Goal: Answer question/provide support: Share knowledge or assist other users

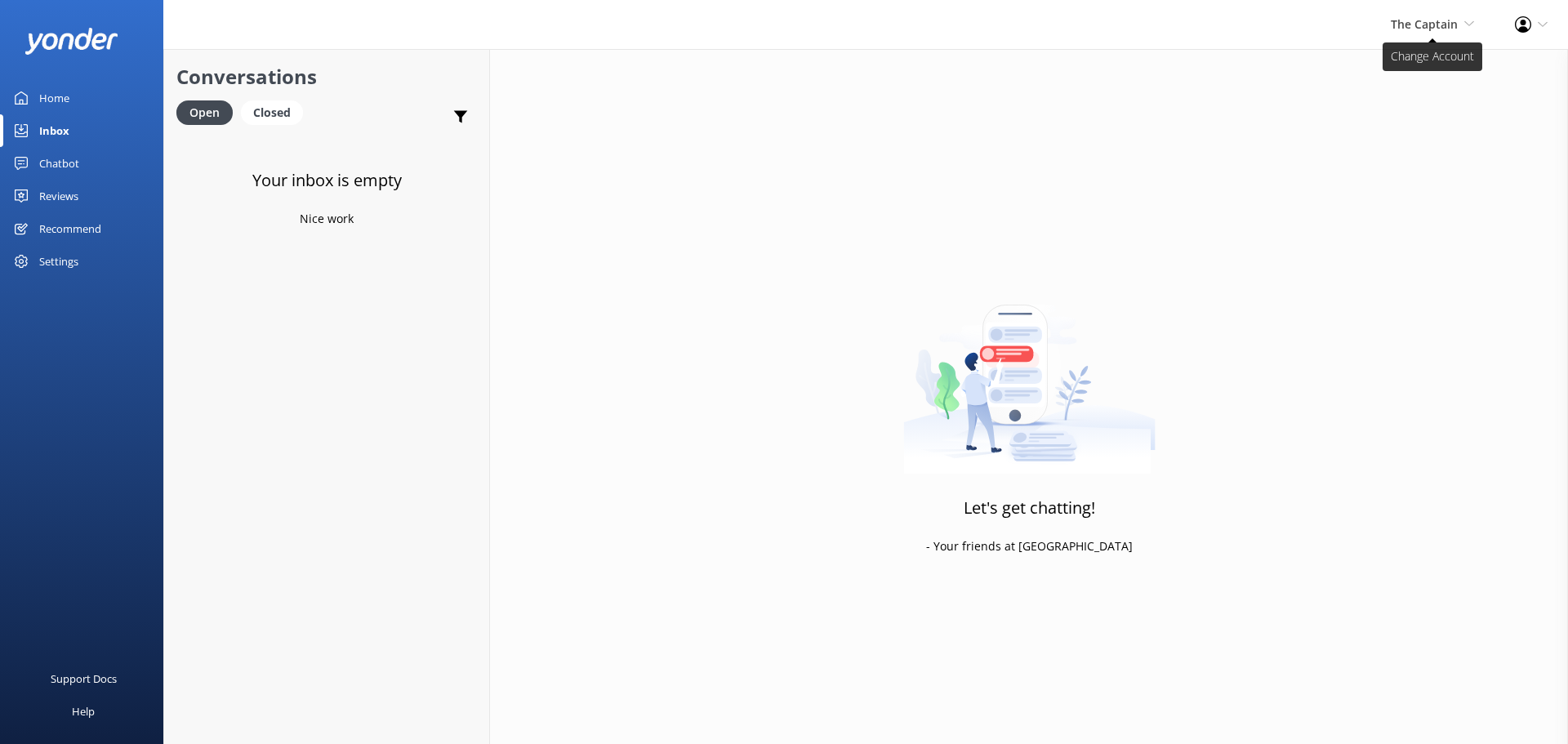
click at [1408, 25] on span "The Captain" at bounding box center [1424, 24] width 67 height 16
click at [1412, 65] on link "De [GEOGRAPHIC_DATA]" at bounding box center [1413, 70] width 164 height 39
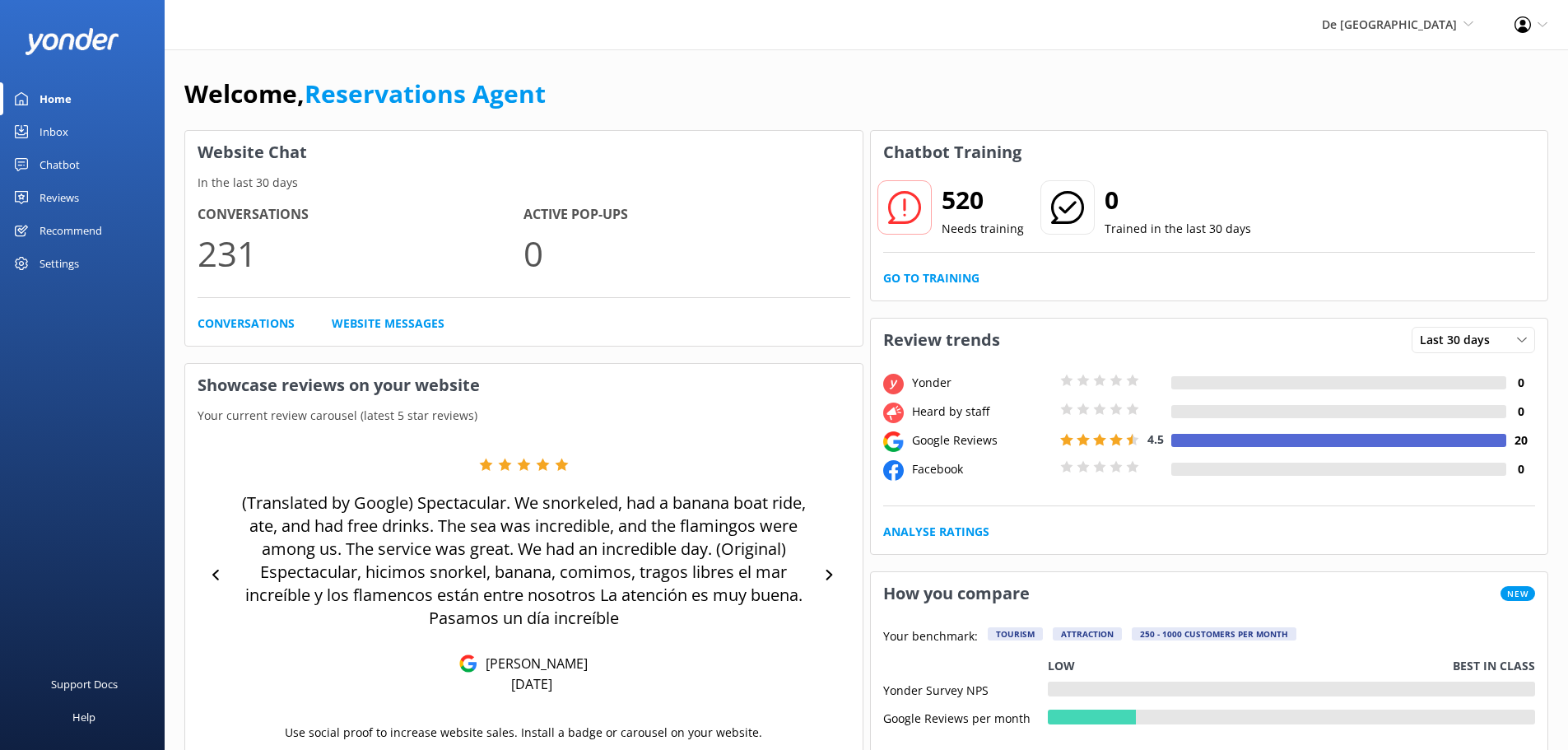
click at [49, 136] on div "Inbox" at bounding box center [54, 132] width 29 height 33
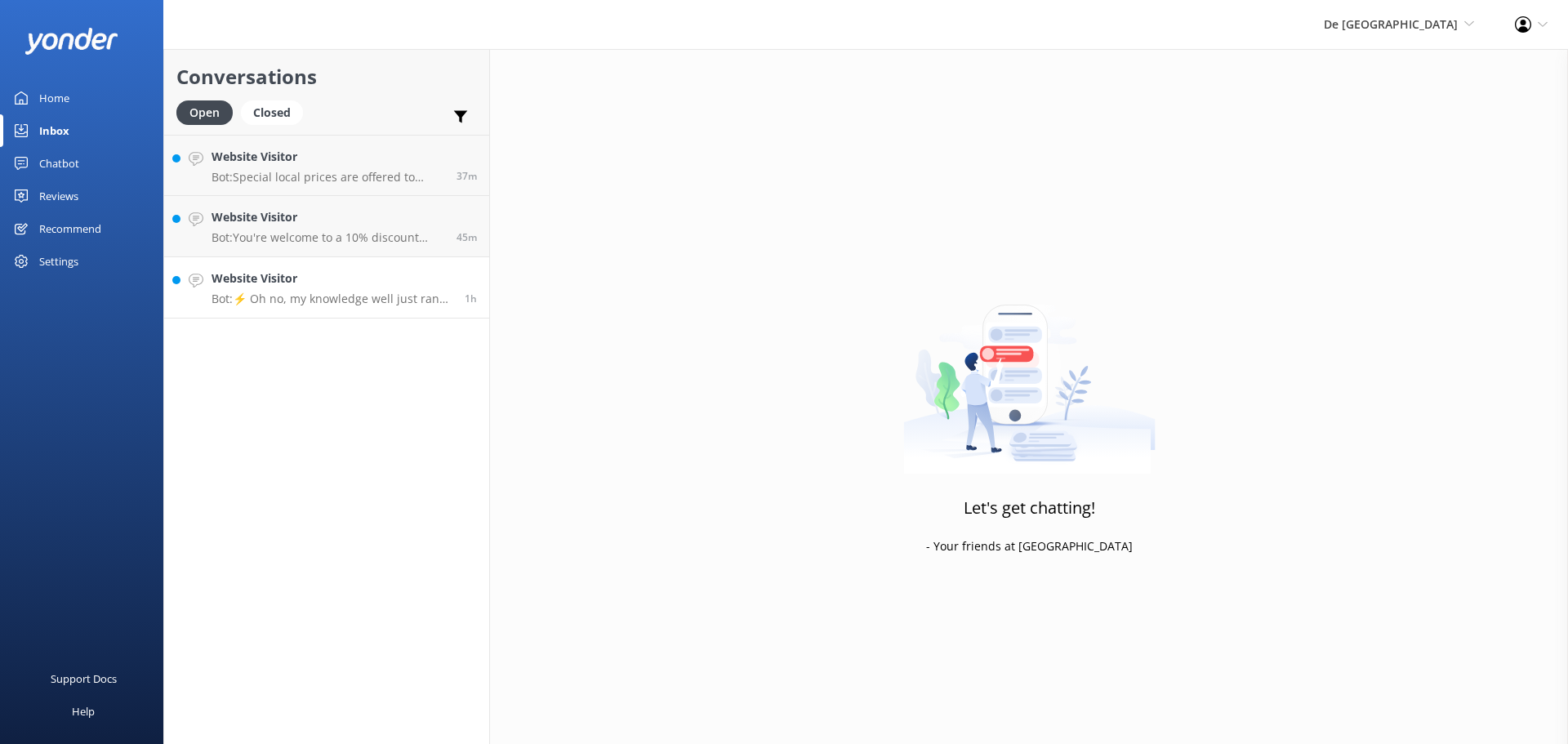
click at [387, 285] on h4 "Website Visitor" at bounding box center [332, 279] width 241 height 18
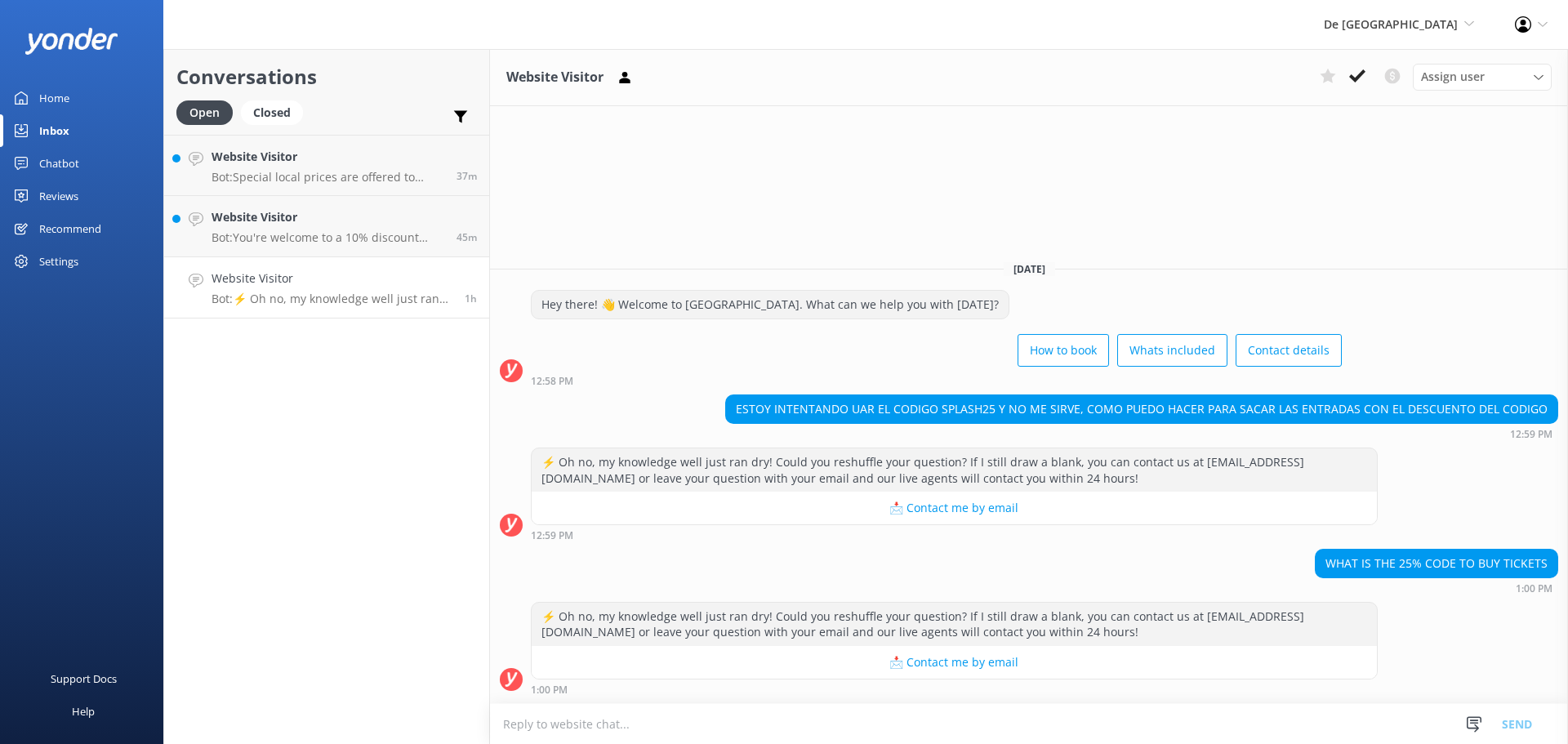
click at [778, 727] on textarea at bounding box center [1028, 724] width 1078 height 40
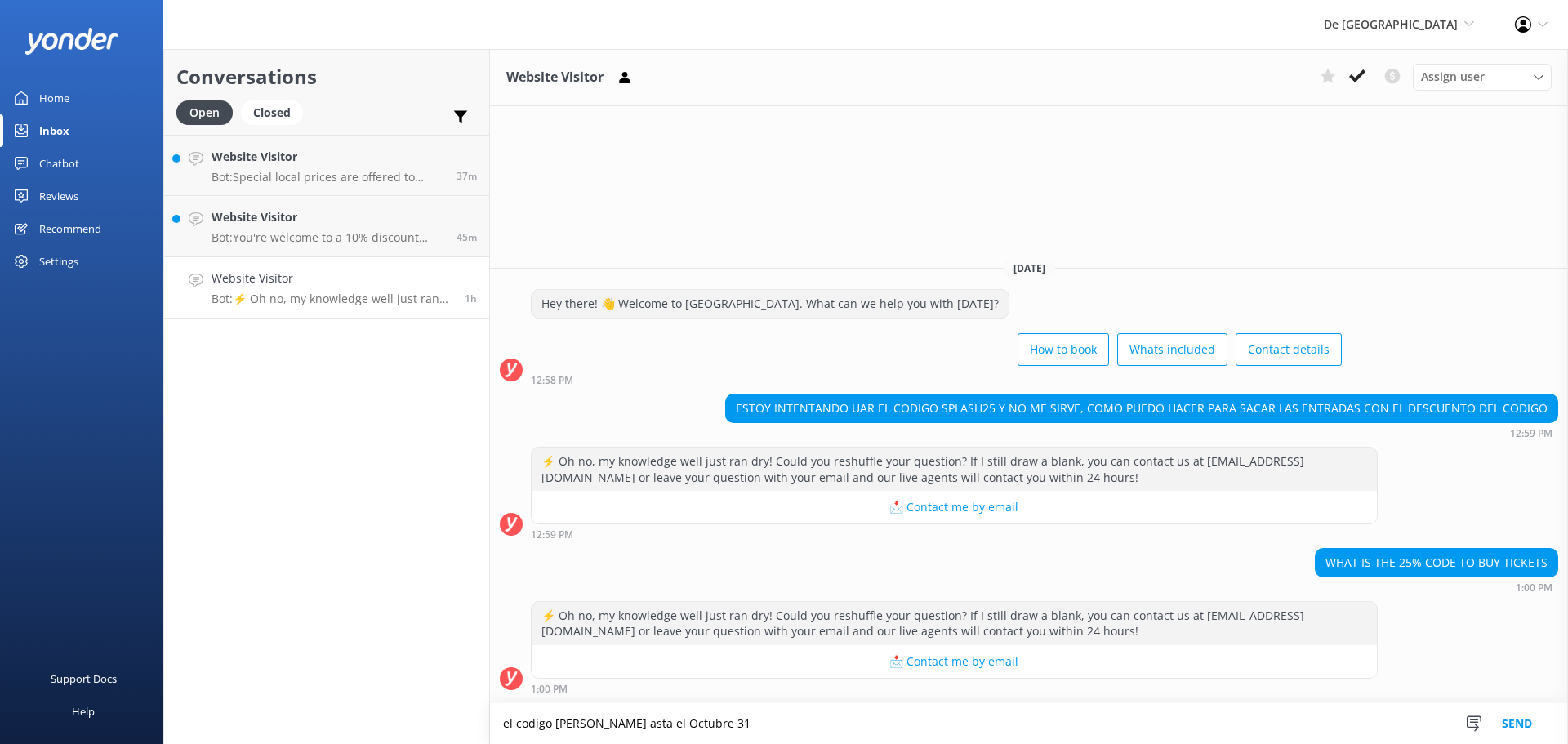
type textarea "el codigo [PERSON_NAME] asta el Octubre 31"
click at [1488, 741] on button "Send" at bounding box center [1516, 724] width 61 height 41
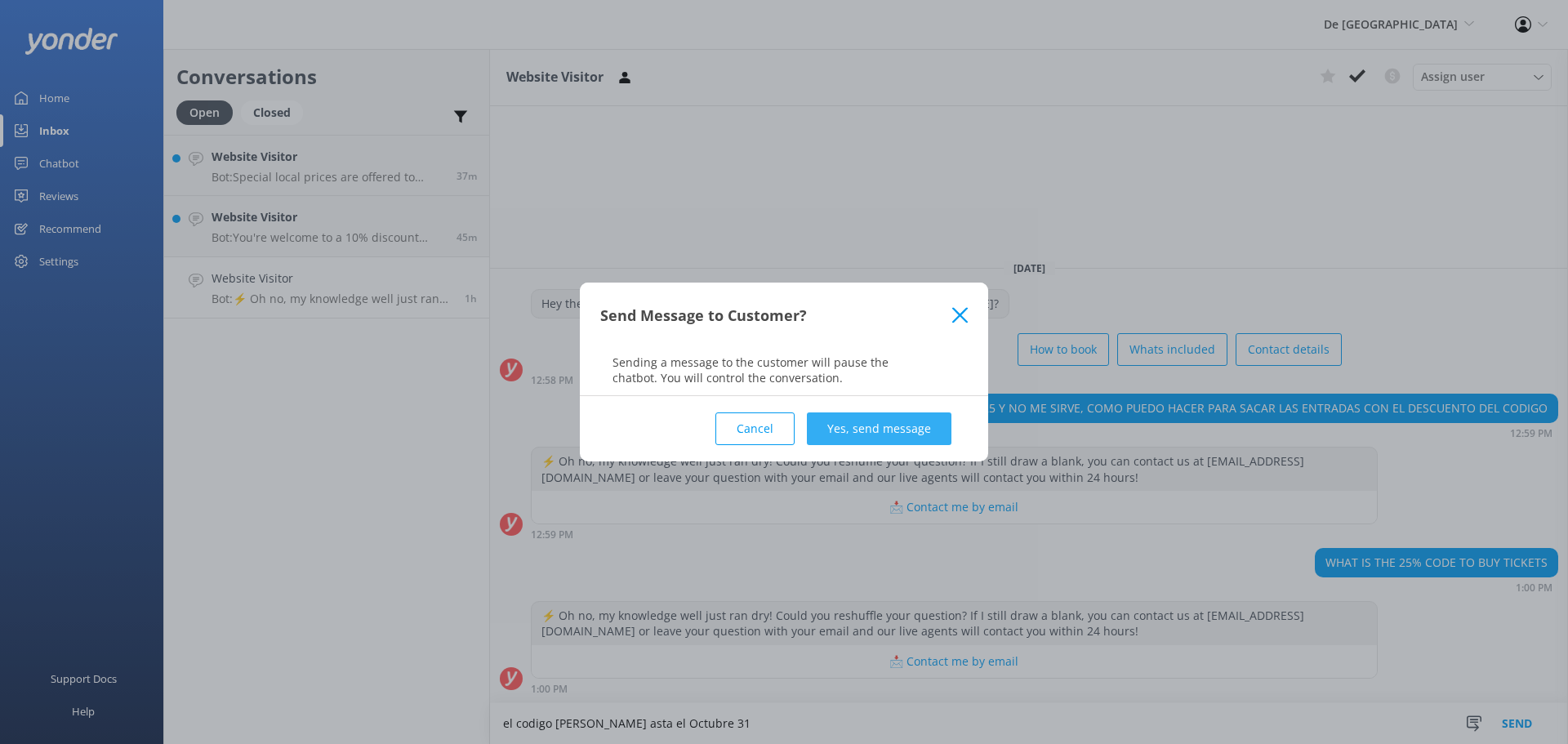
click at [881, 435] on button "Yes, send message" at bounding box center [879, 428] width 145 height 33
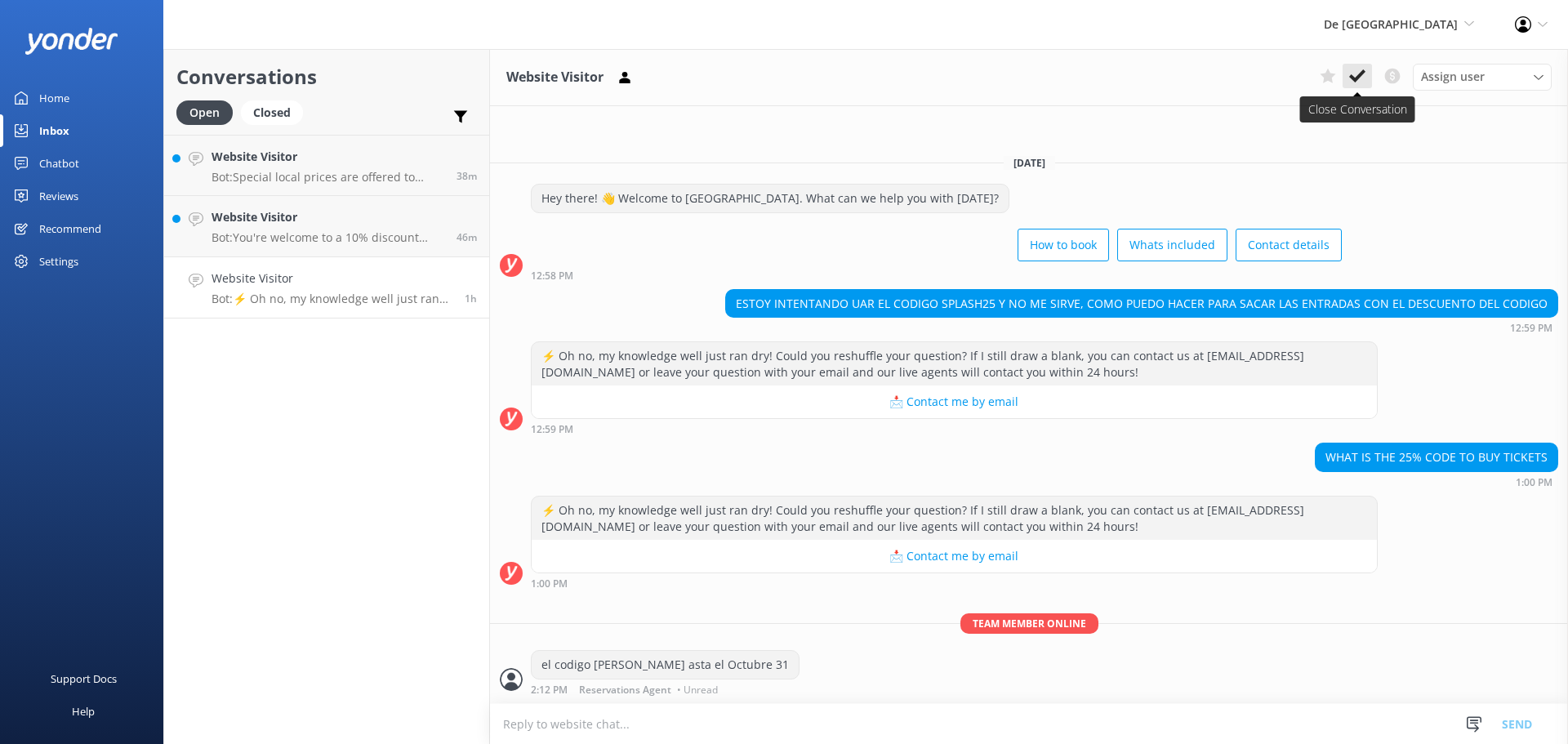
click at [1359, 67] on button at bounding box center [1357, 76] width 29 height 25
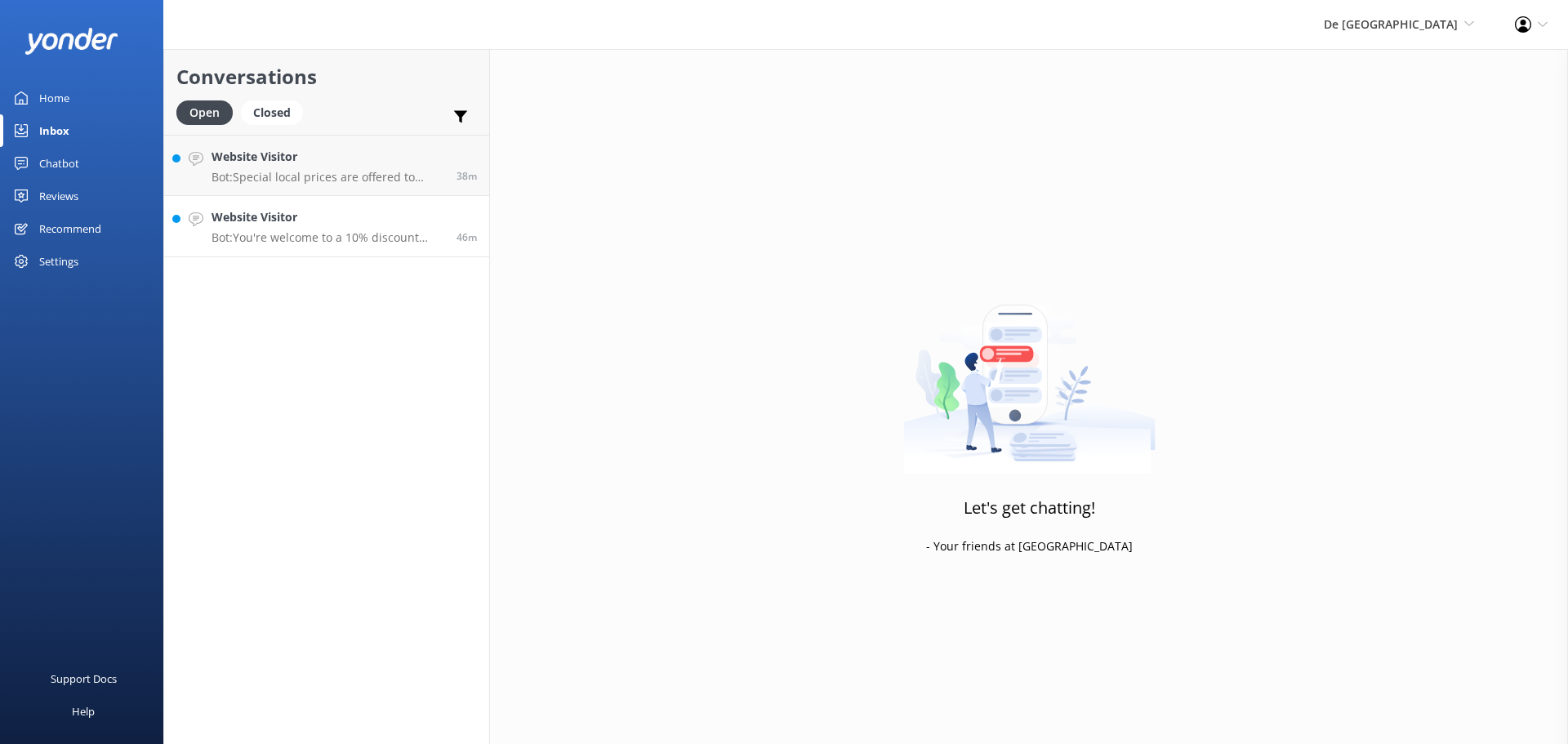
click at [307, 231] on p "Bot: You're welcome to a 10% discount using the code SAVE10 during the checkout…" at bounding box center [328, 238] width 233 height 15
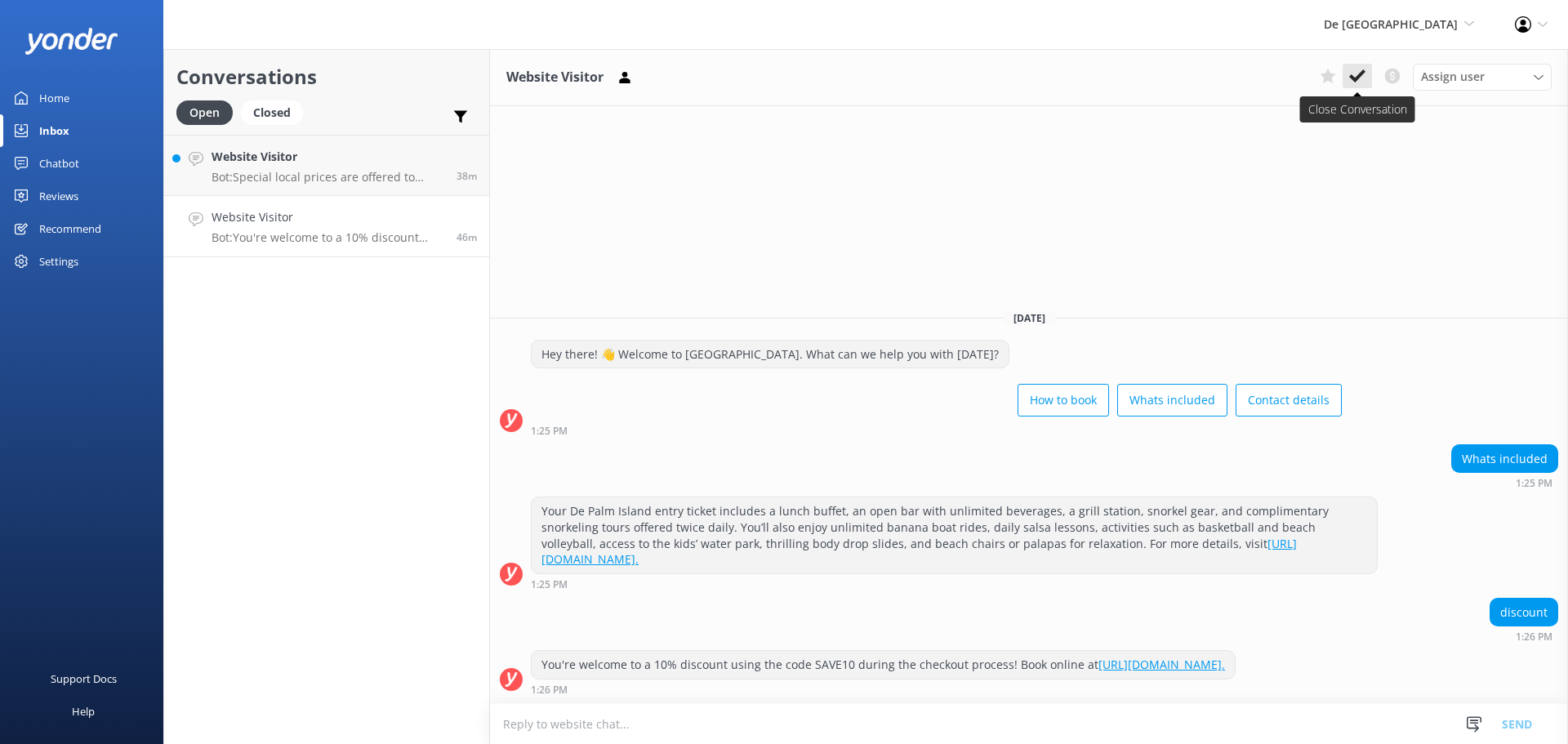
click at [1360, 72] on icon at bounding box center [1357, 76] width 16 height 16
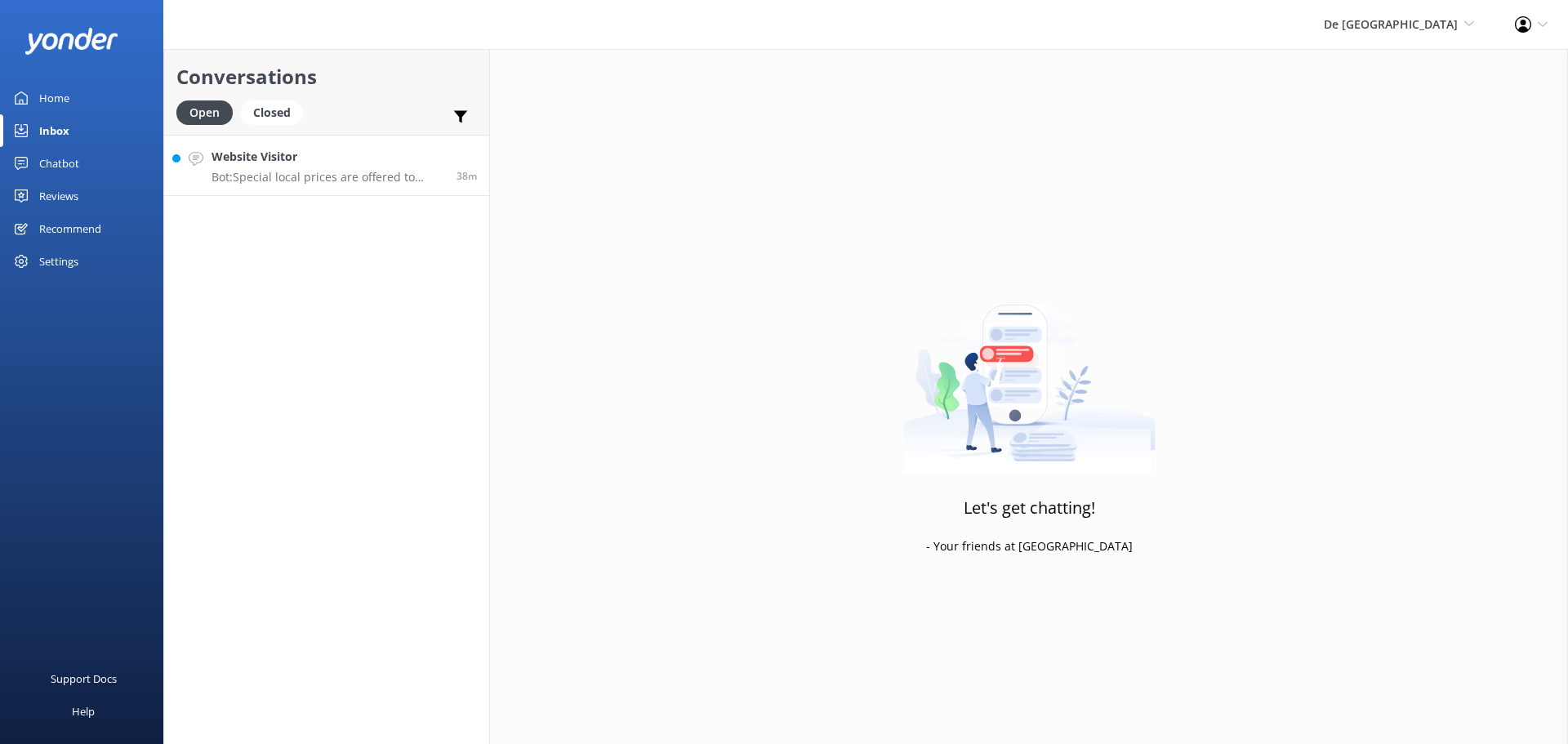
click at [352, 182] on p "Bot: Special local prices are offered to locals with valid local IDs. You can c…" at bounding box center [328, 177] width 233 height 15
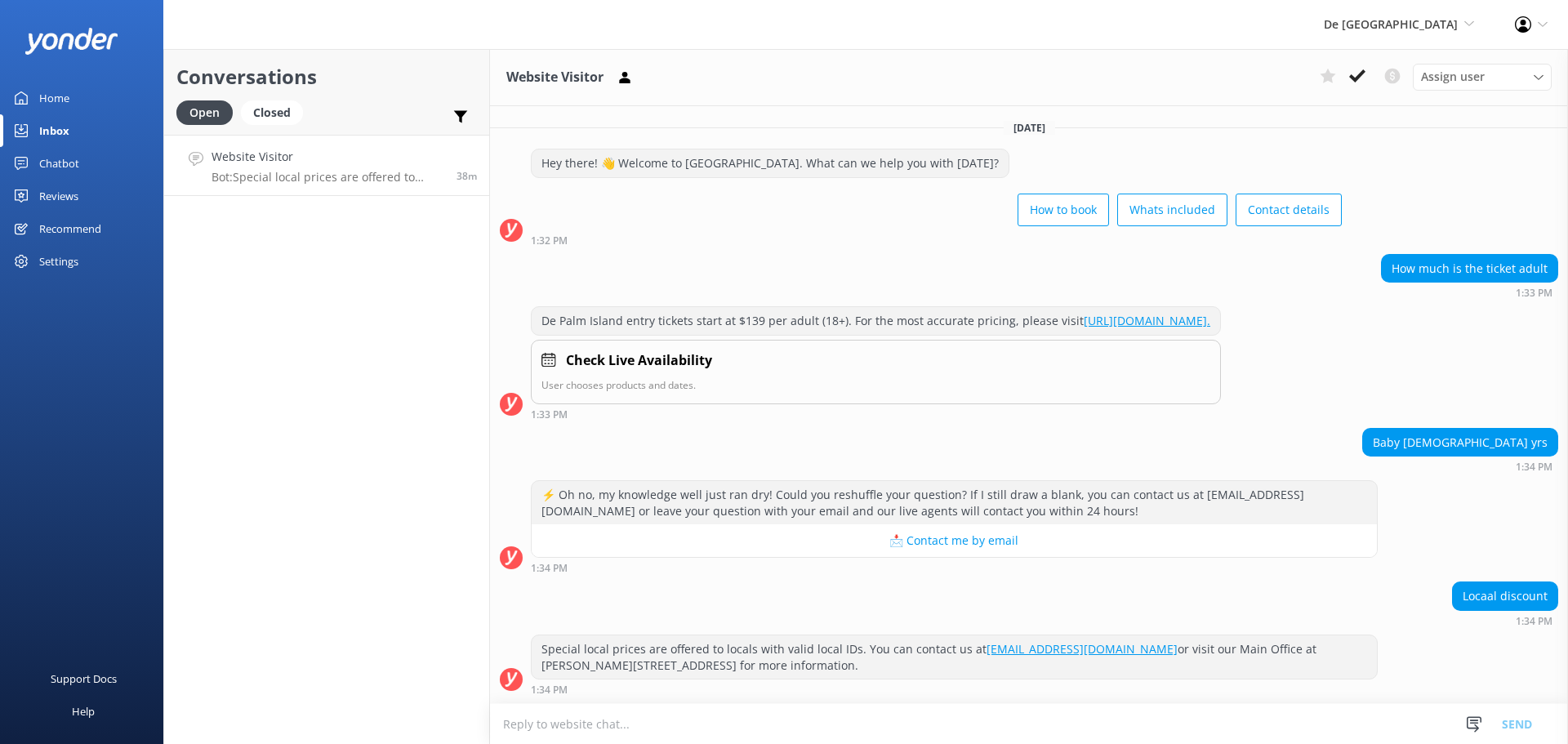
click at [660, 724] on textarea at bounding box center [1028, 724] width 1078 height 40
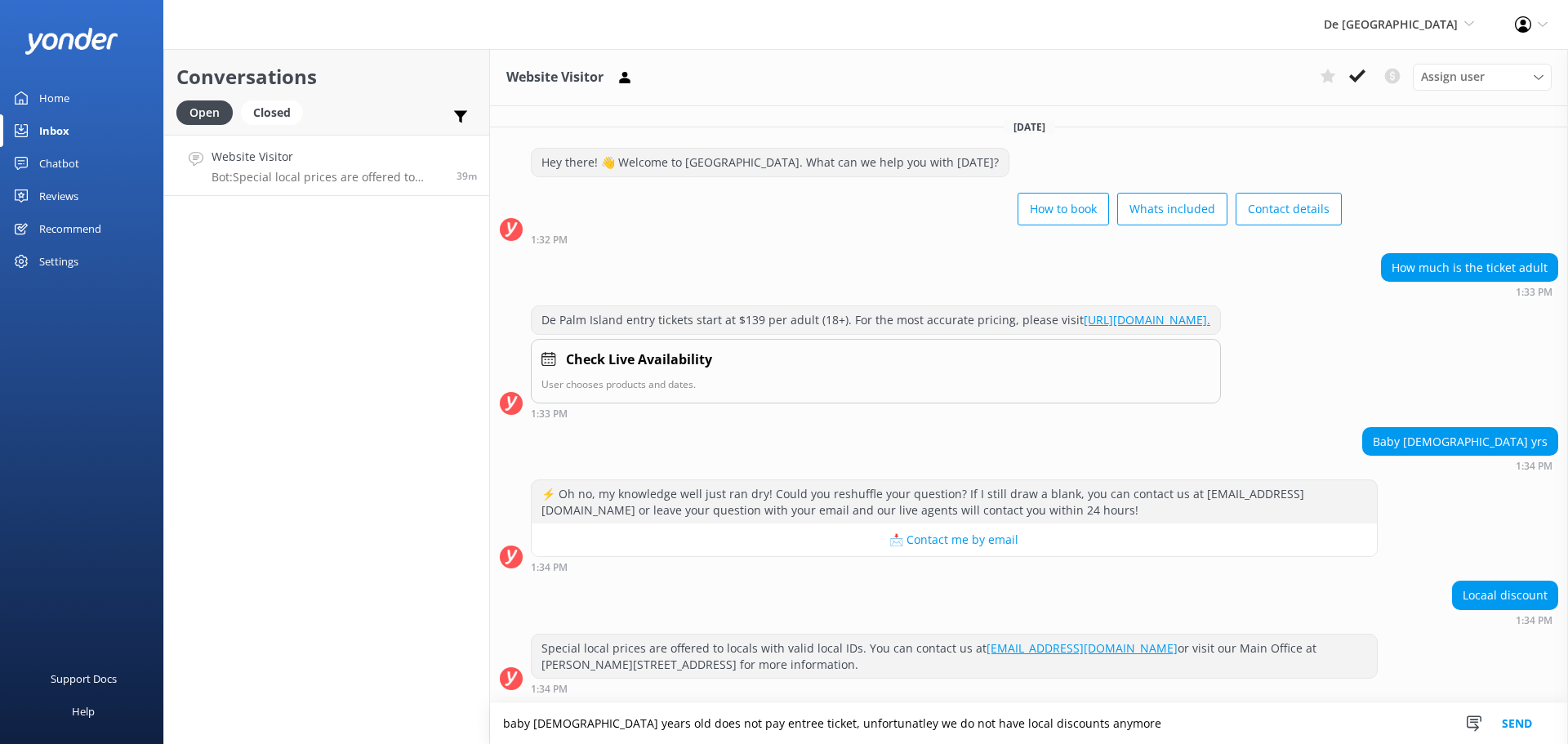
click at [776, 722] on textarea "baby [DEMOGRAPHIC_DATA] years old does not pay entree ticket, unfortunatley we …" at bounding box center [1028, 724] width 1078 height 41
type textarea "baby [DEMOGRAPHIC_DATA] years old does not pay entree ticket, unfortunately we …"
click at [1525, 728] on button "Send" at bounding box center [1516, 724] width 61 height 41
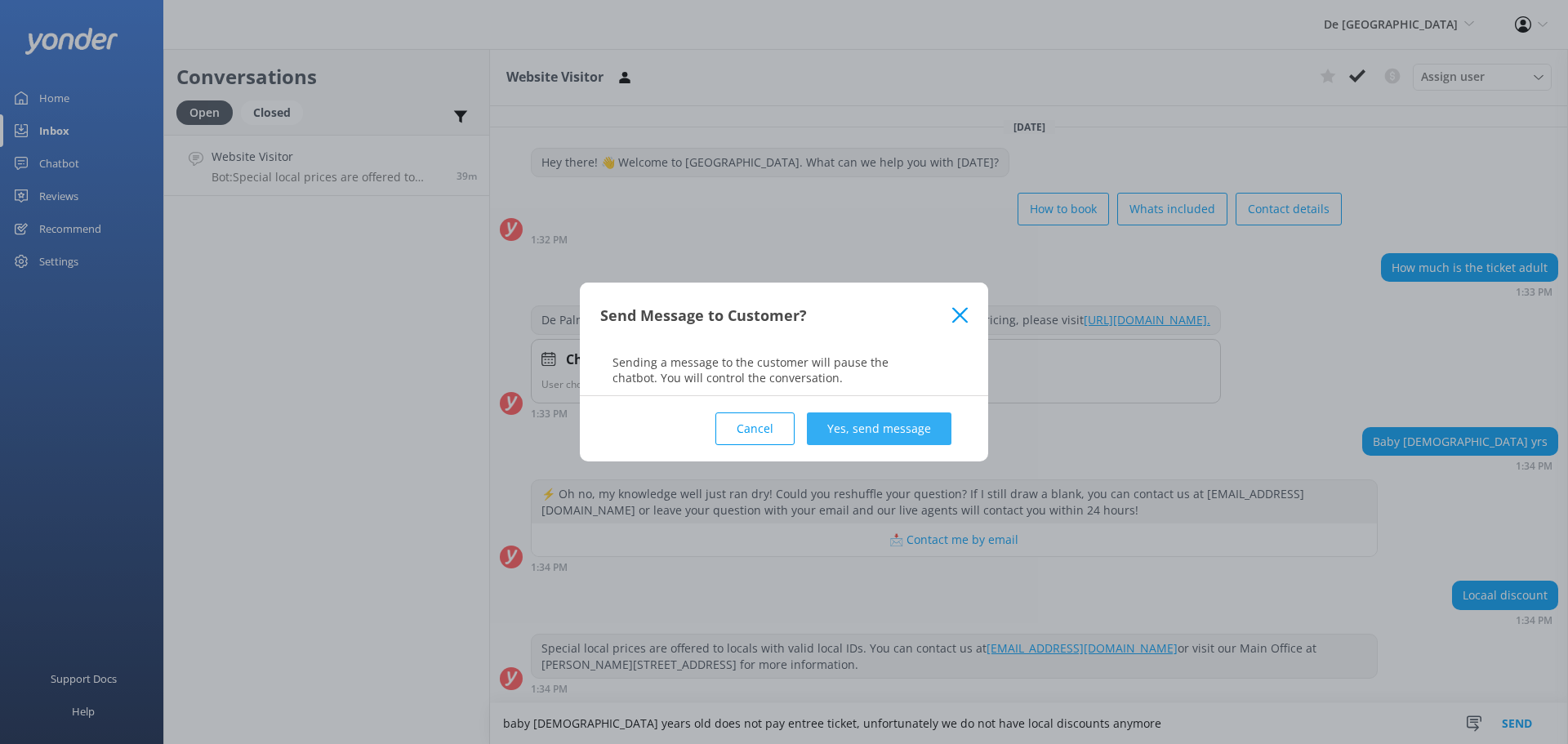
click at [904, 438] on button "Yes, send message" at bounding box center [879, 428] width 145 height 33
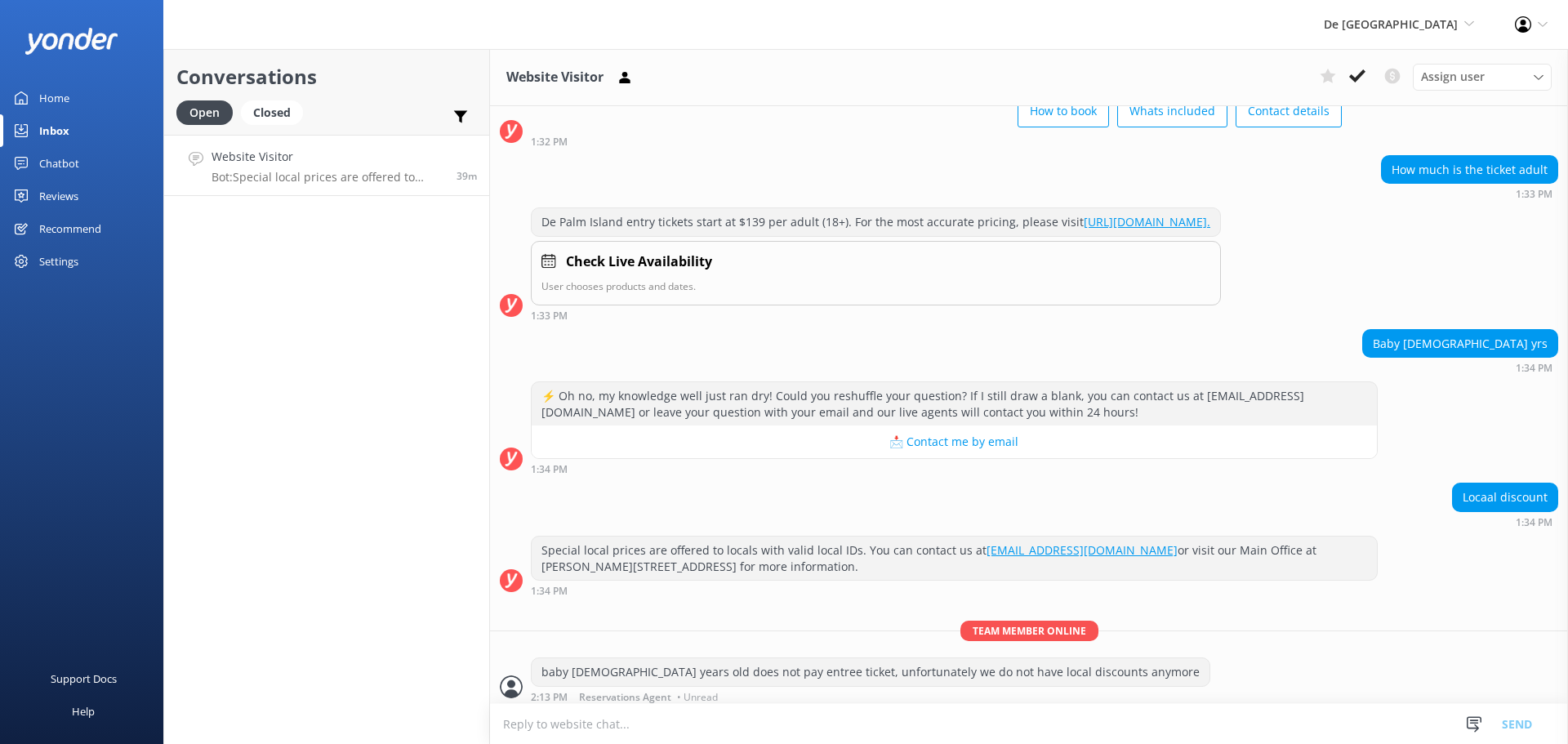
scroll to position [106, 0]
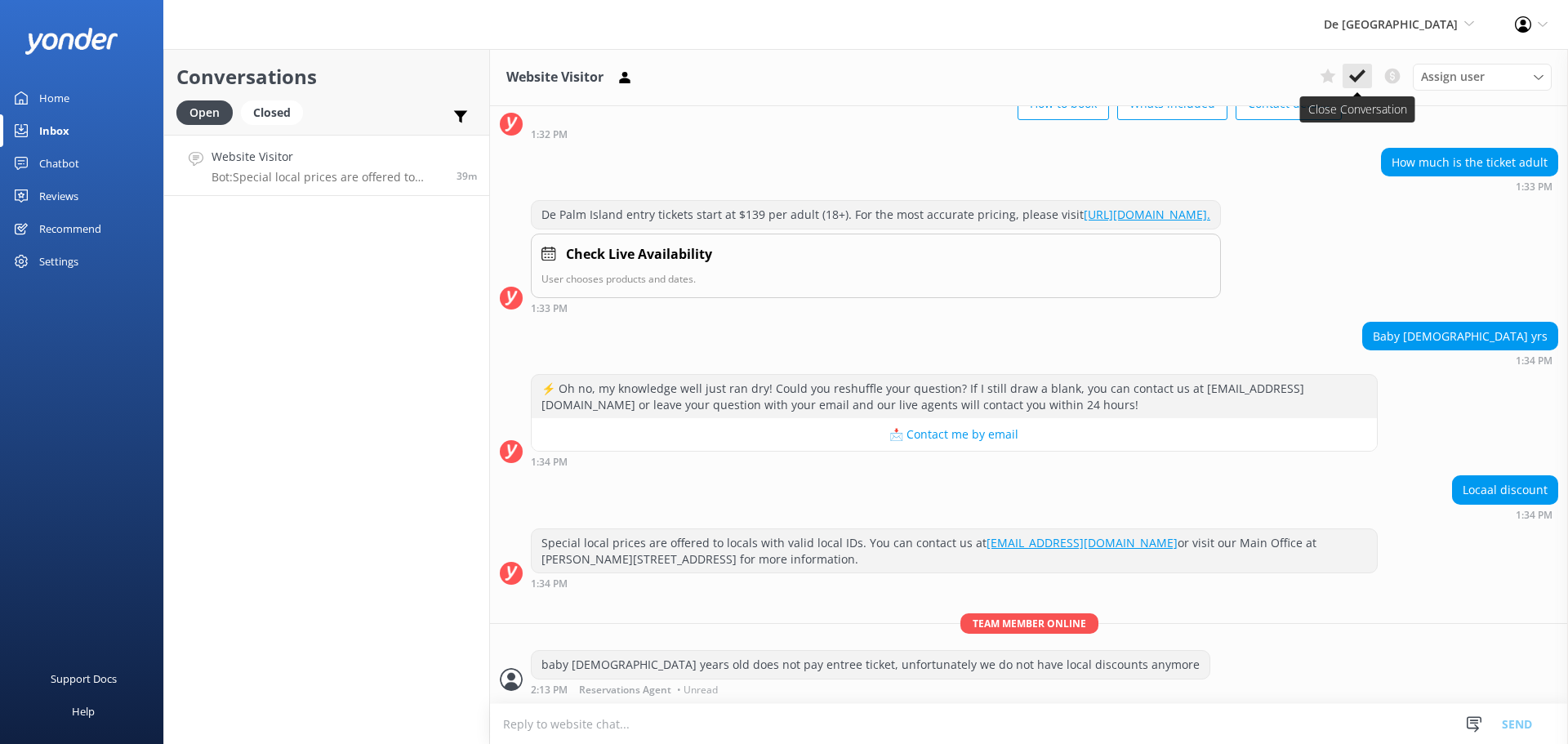
click at [1358, 70] on icon at bounding box center [1357, 76] width 16 height 16
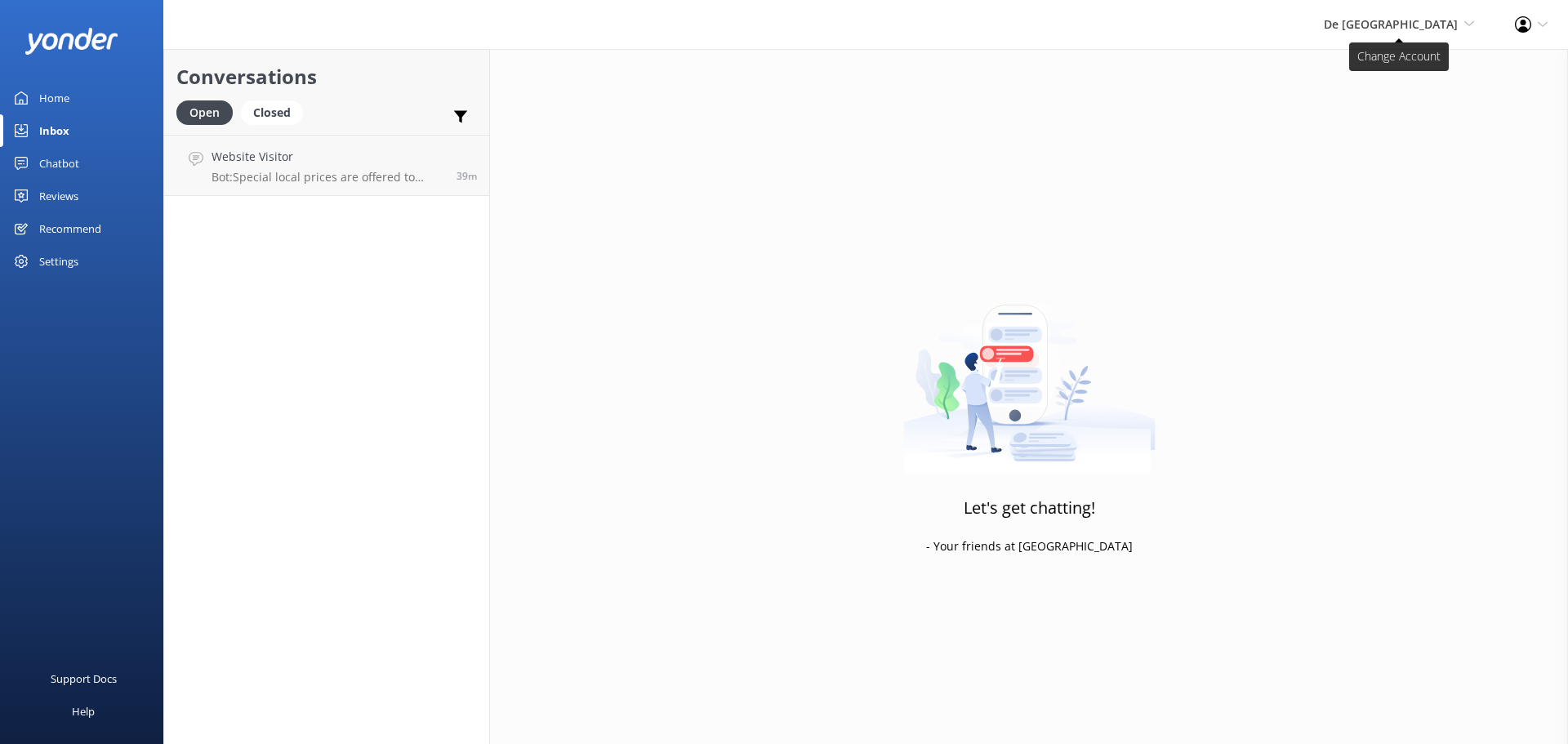
click at [1435, 27] on span "De [GEOGRAPHIC_DATA]" at bounding box center [1391, 24] width 134 height 16
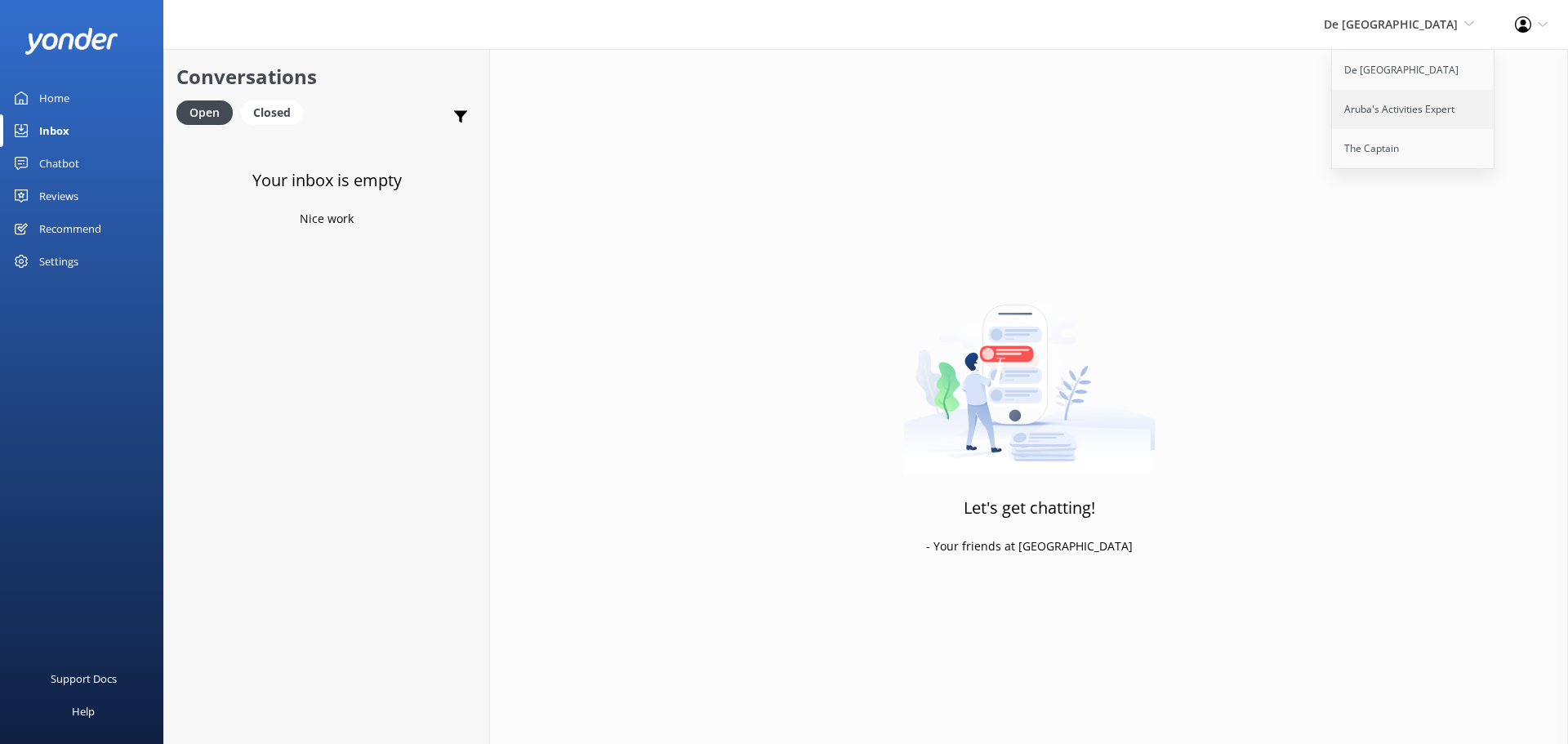
click at [1387, 101] on link "Aruba's Activities Expert" at bounding box center [1413, 110] width 164 height 39
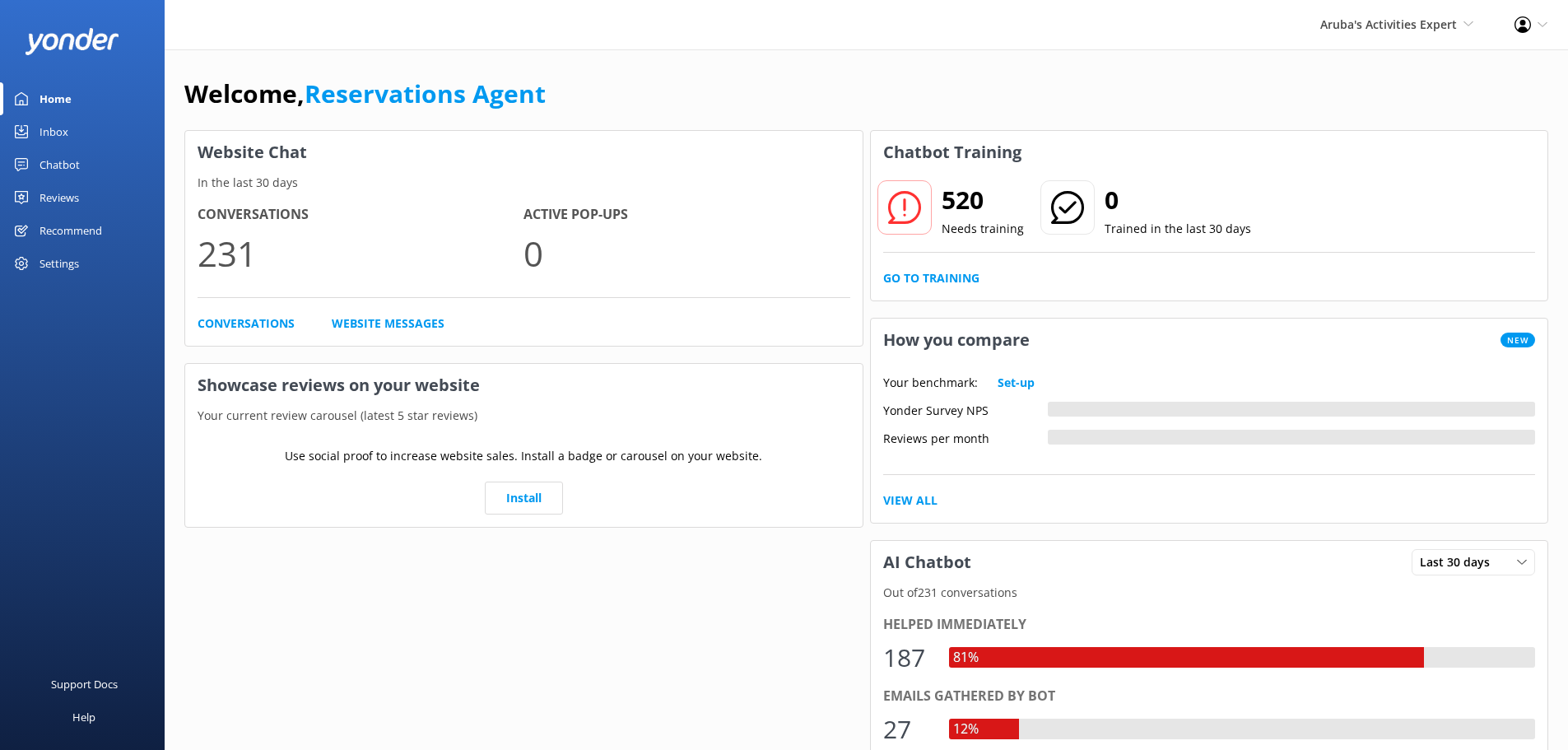
click at [41, 129] on div "Inbox" at bounding box center [54, 132] width 29 height 33
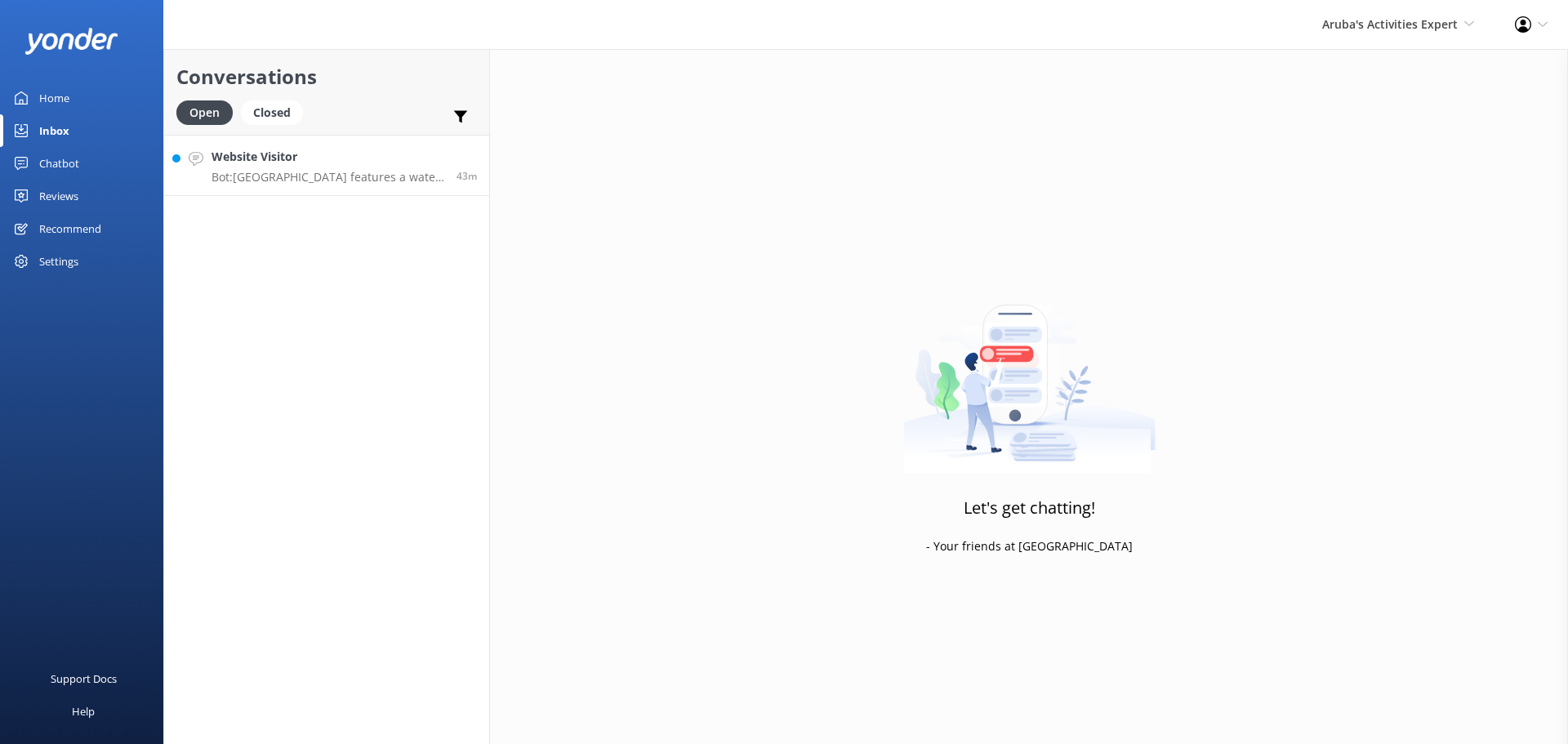
click at [306, 188] on link "Website Visitor Bot: [GEOGRAPHIC_DATA] features a water park as part of its wid…" at bounding box center [327, 165] width 325 height 61
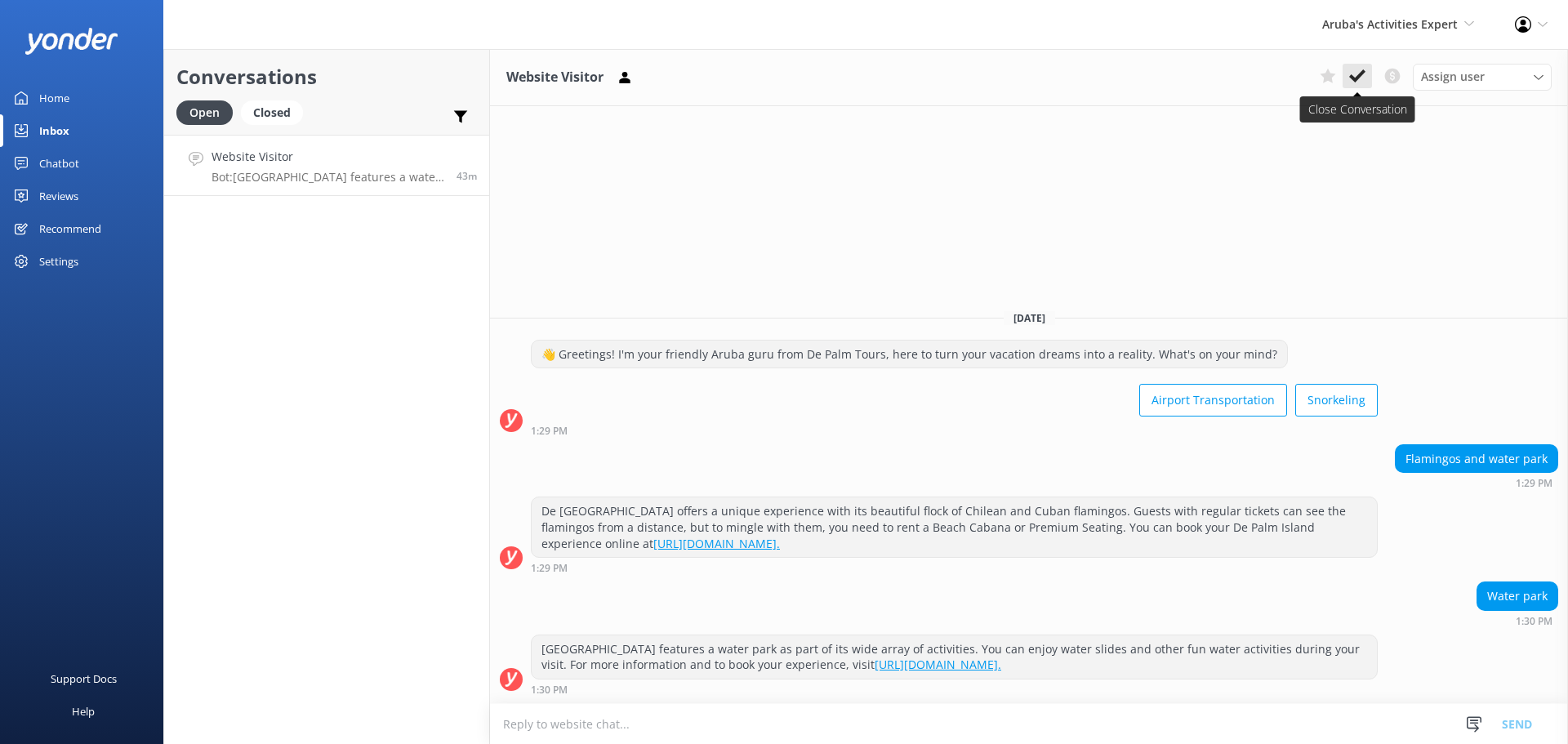
click at [1363, 68] on icon at bounding box center [1357, 76] width 16 height 16
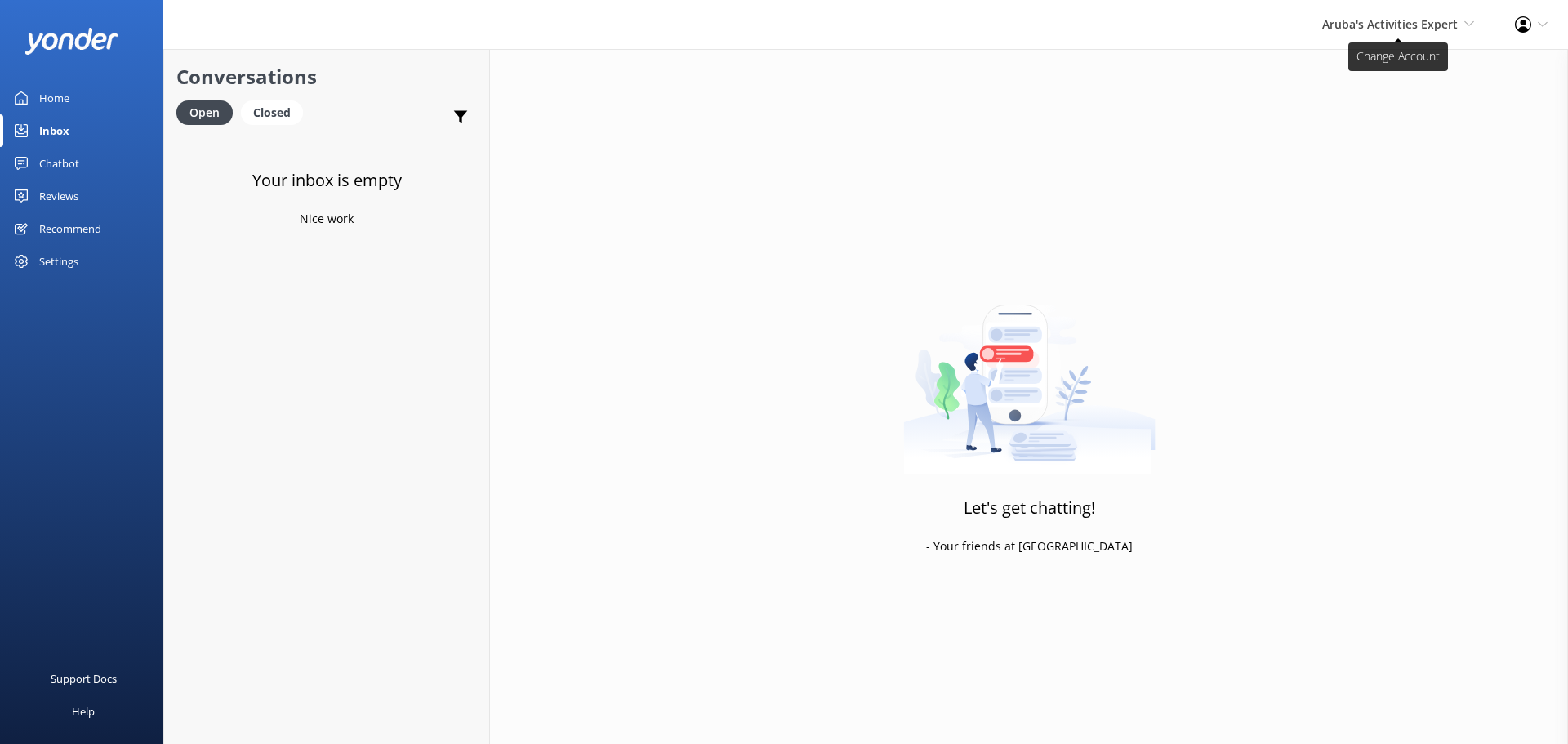
click at [1385, 24] on span "Aruba's Activities Expert" at bounding box center [1390, 24] width 136 height 16
click at [1360, 139] on link "The Captain" at bounding box center [1413, 149] width 164 height 39
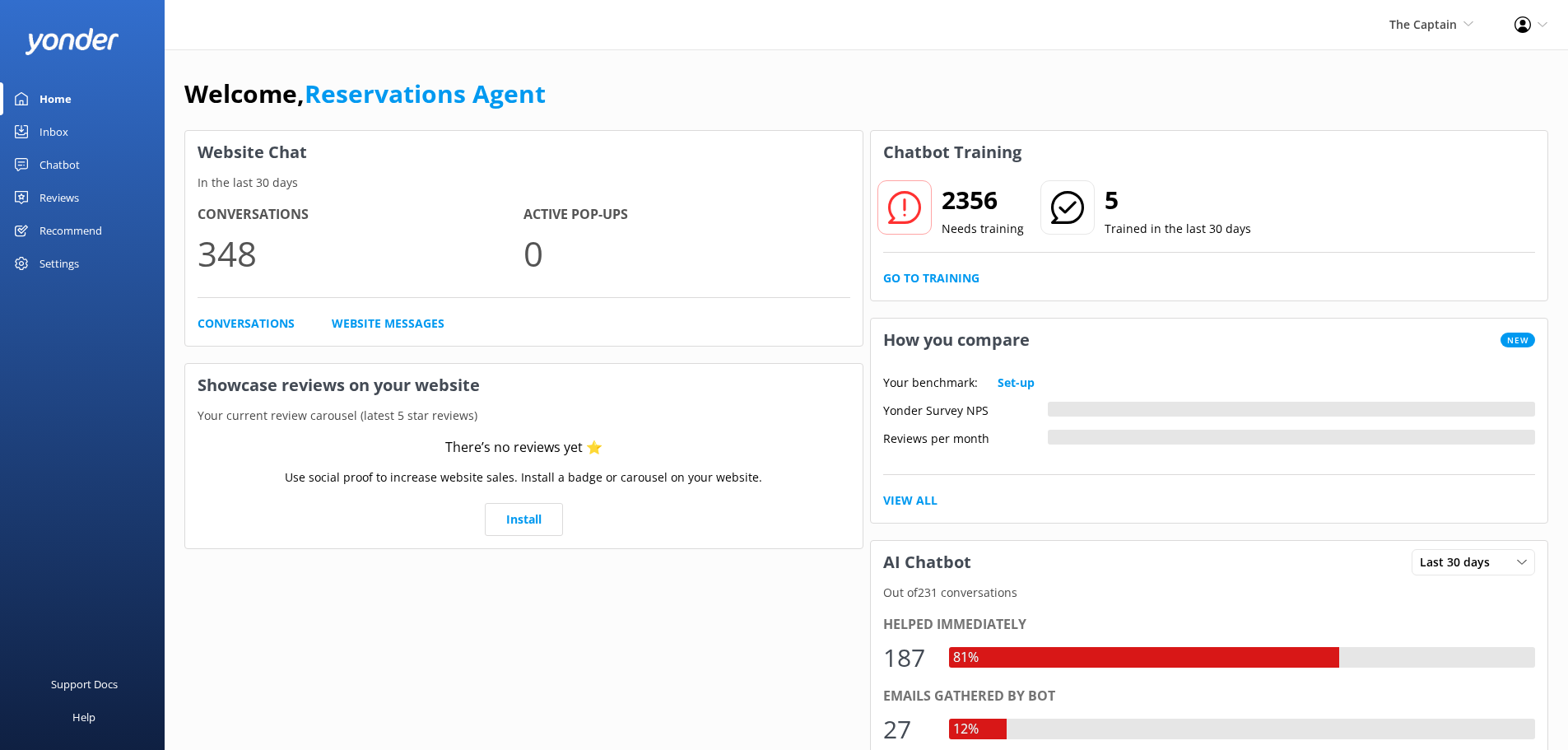
click at [82, 136] on link "Inbox" at bounding box center [82, 132] width 165 height 33
